Goal: Task Accomplishment & Management: Use online tool/utility

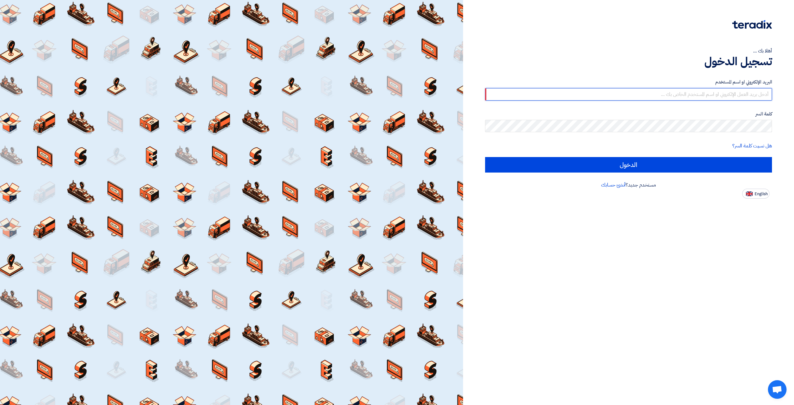
type input "[EMAIL_ADDRESS][DOMAIN_NAME]"
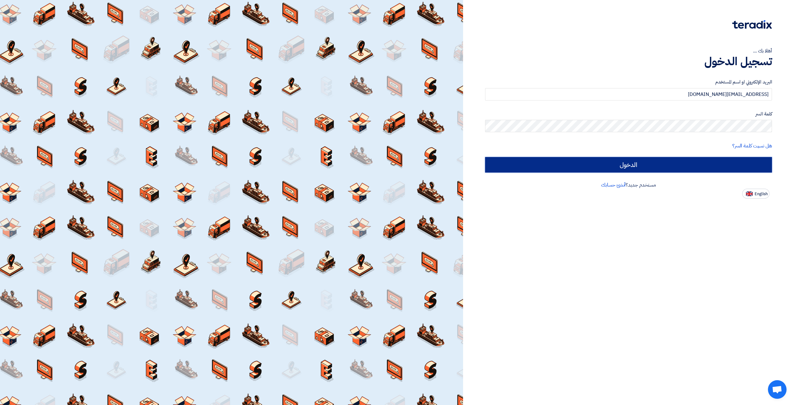
click at [695, 167] on input "الدخول" at bounding box center [628, 165] width 287 height 16
type input "Sign in"
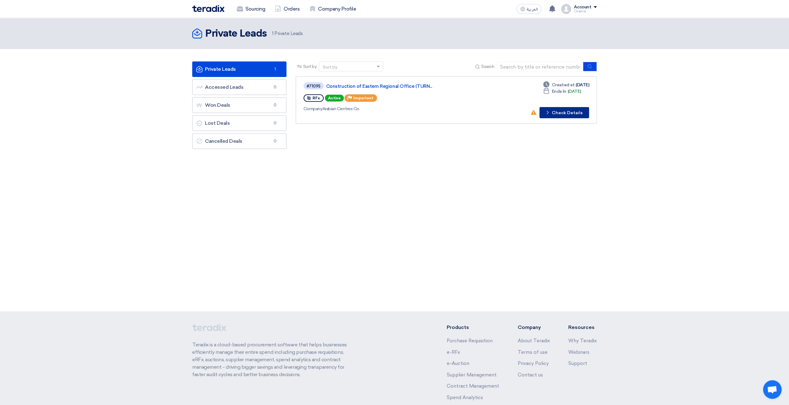
click at [571, 114] on button "Check details Check Details" at bounding box center [565, 112] width 50 height 11
click at [590, 6] on div "Account" at bounding box center [583, 7] width 18 height 5
click at [551, 71] on li "Logout" at bounding box center [564, 73] width 65 height 12
